Goal: Information Seeking & Learning: Learn about a topic

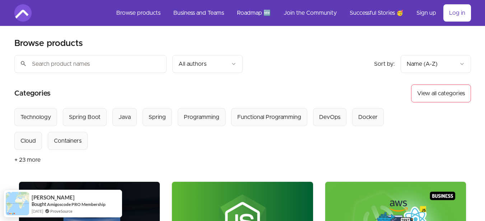
scroll to position [7, 0]
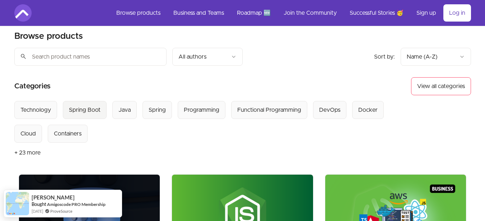
click at [83, 107] on div "Spring Boot" at bounding box center [85, 110] width 32 height 9
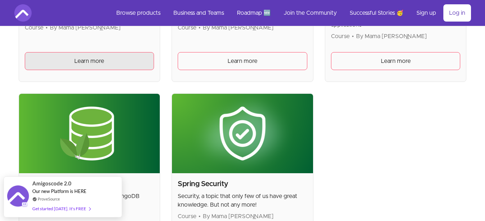
scroll to position [377, 0]
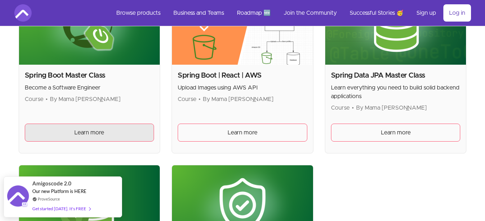
click at [97, 135] on span "Learn more" at bounding box center [89, 132] width 30 height 9
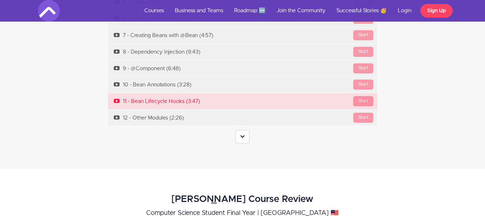
scroll to position [2543, 0]
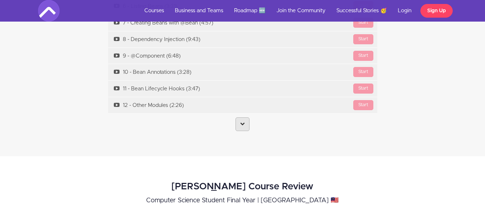
click at [241, 121] on icon at bounding box center [242, 123] width 5 height 5
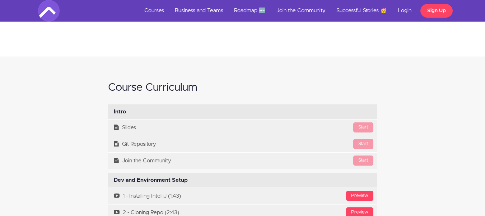
scroll to position [0, 0]
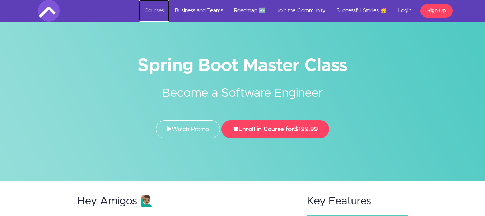
click at [155, 10] on link "Courses" at bounding box center [154, 11] width 31 height 22
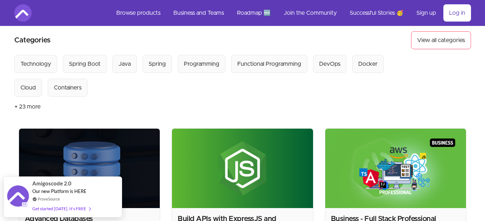
scroll to position [128, 0]
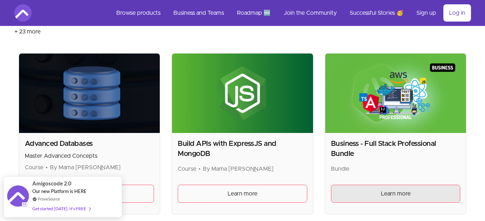
click at [397, 195] on span "Learn more" at bounding box center [396, 193] width 30 height 9
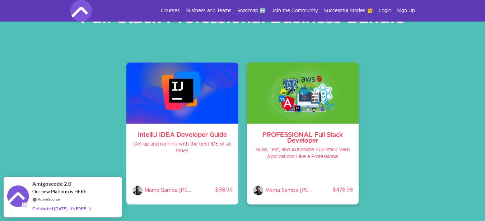
click at [310, 137] on h3 "PROFESSIONAL Full Stack Developer" at bounding box center [303, 137] width 101 height 11
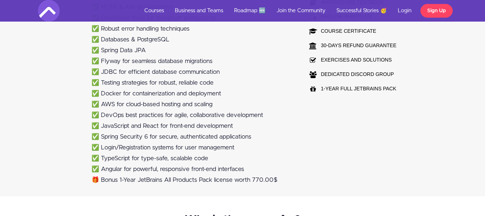
scroll to position [582, 0]
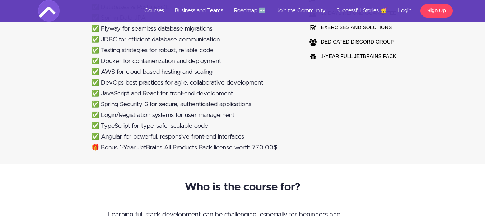
click at [148, 82] on li "✅ DevOps best practices for agile, collaborative development" at bounding box center [193, 82] width 202 height 11
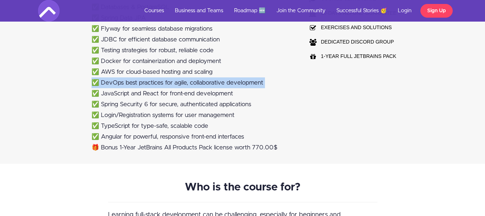
click at [148, 82] on li "✅ DevOps best practices for agile, collaborative development" at bounding box center [193, 82] width 202 height 11
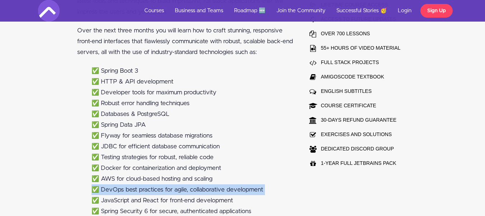
scroll to position [476, 2]
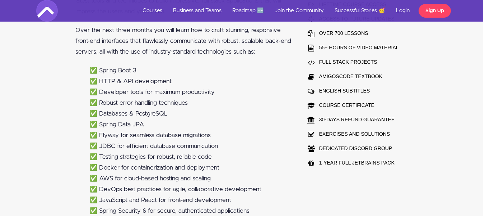
click at [160, 147] on li "✅ JDBC for efficient database communication" at bounding box center [191, 146] width 202 height 11
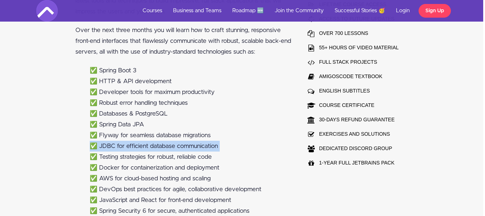
click at [160, 147] on li "✅ JDBC for efficient database communication" at bounding box center [191, 146] width 202 height 11
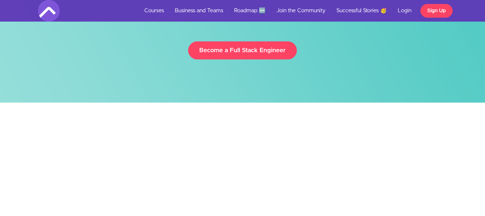
scroll to position [0, 0]
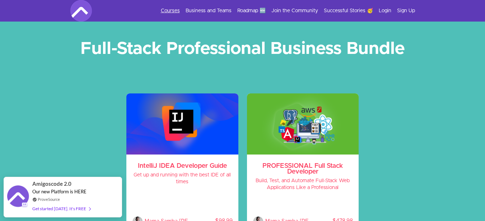
click at [172, 13] on link "Courses" at bounding box center [170, 10] width 19 height 7
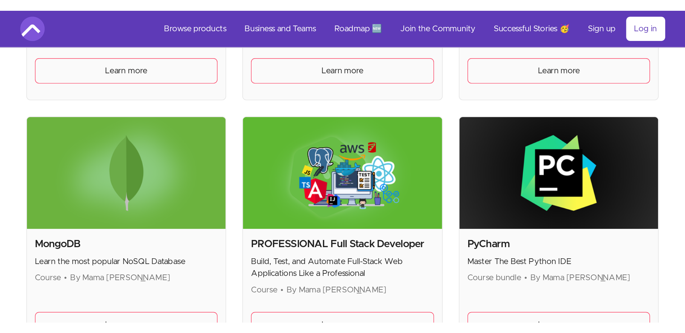
scroll to position [1377, 0]
